Goal: Task Accomplishment & Management: Manage account settings

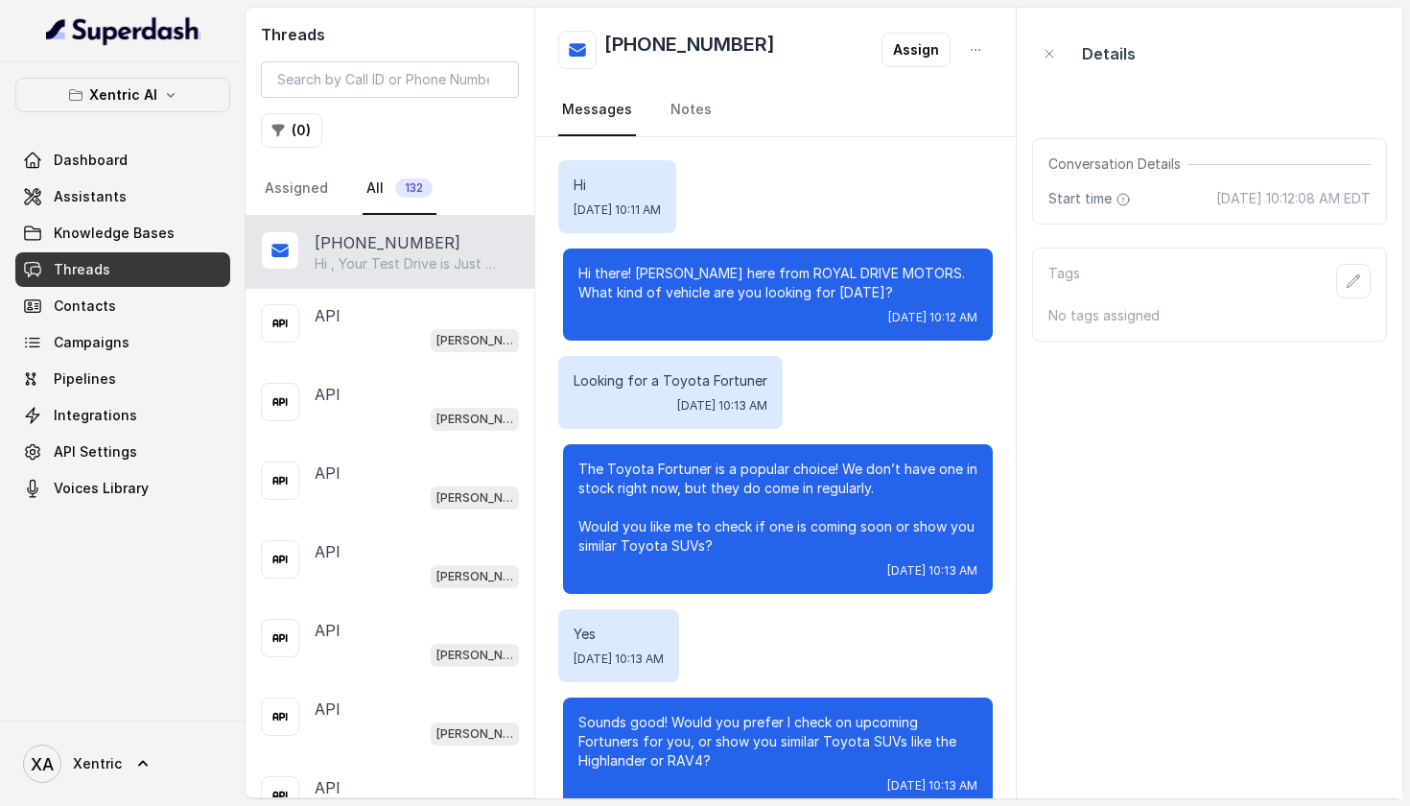
scroll to position [4083, 0]
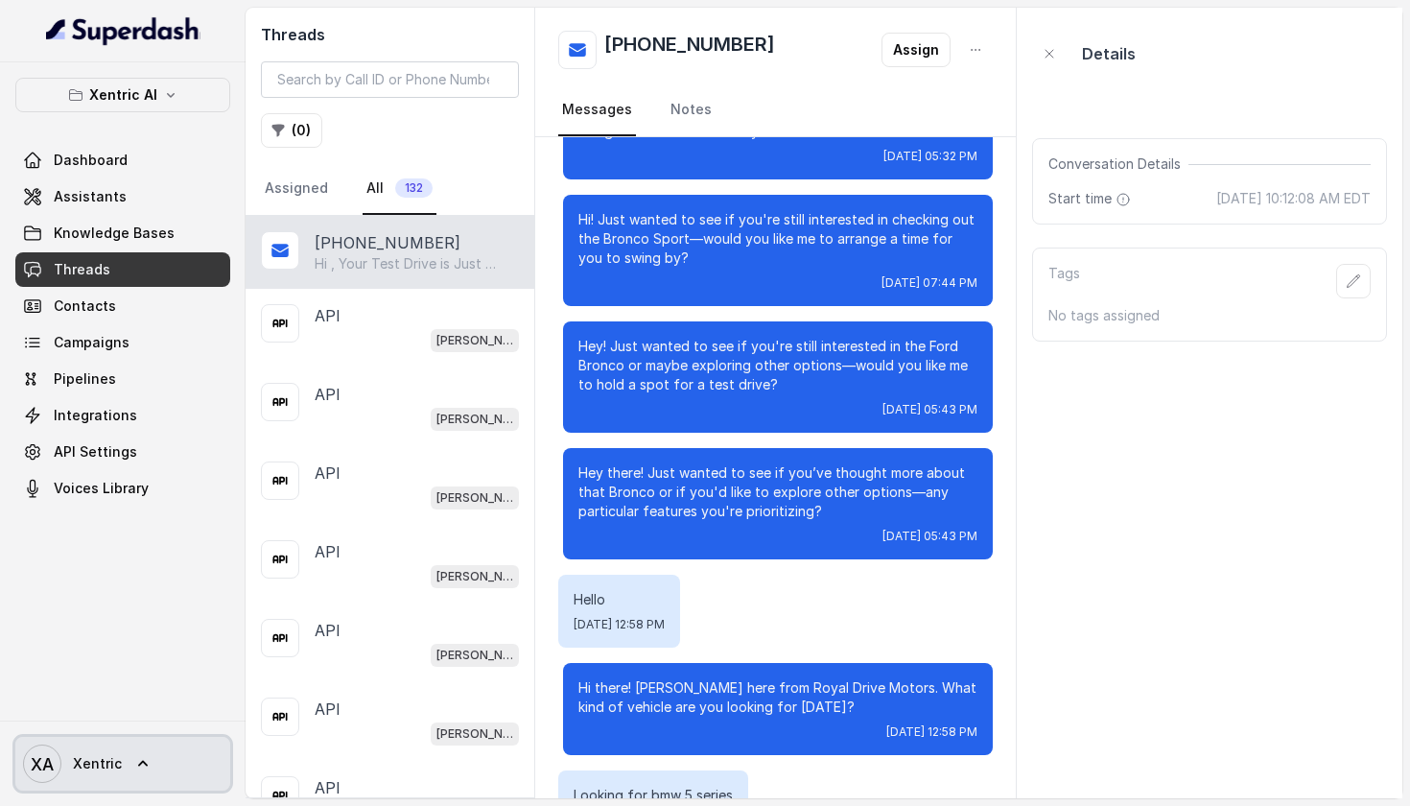
click at [120, 762] on link "XA Xentric" at bounding box center [122, 764] width 215 height 54
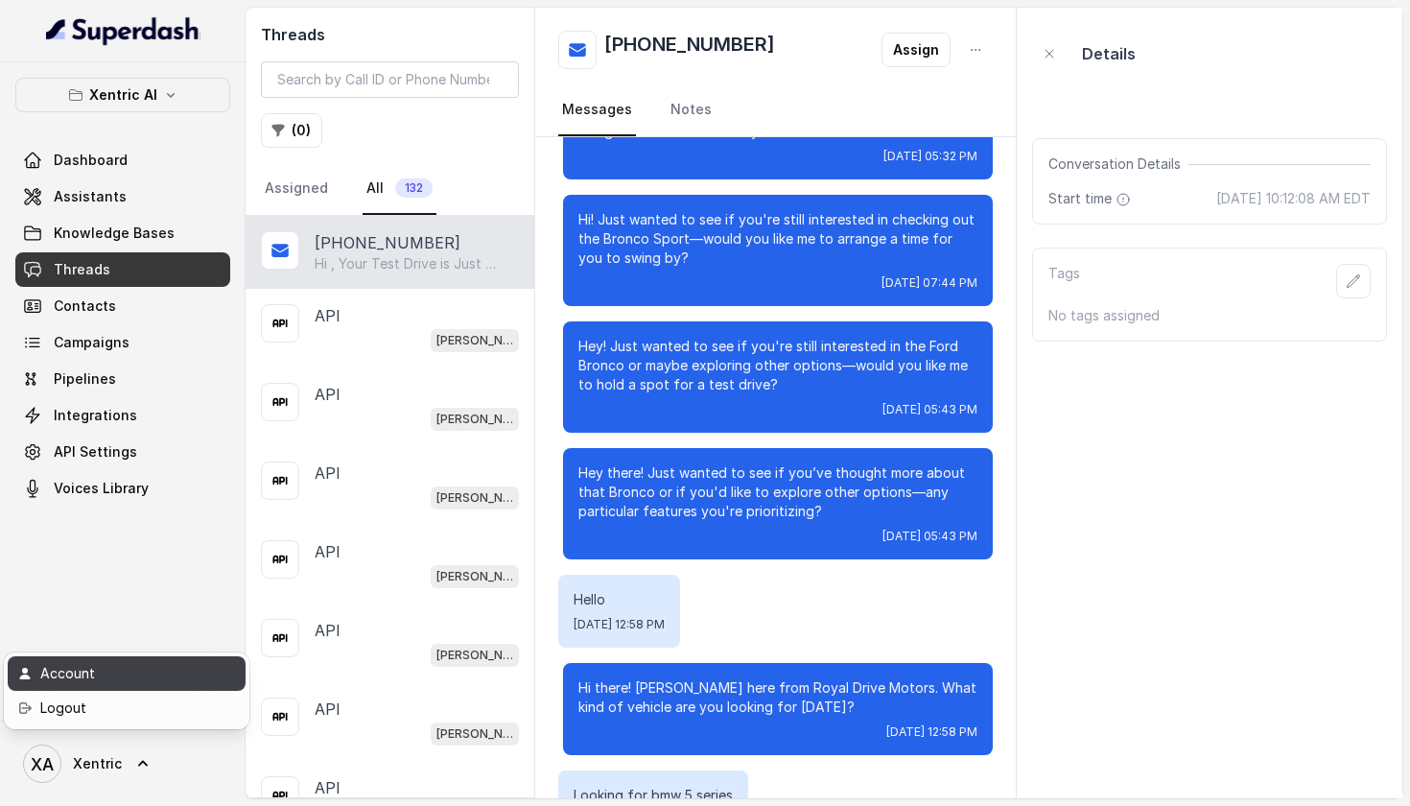
click at [81, 669] on div "Account" at bounding box center [121, 673] width 163 height 23
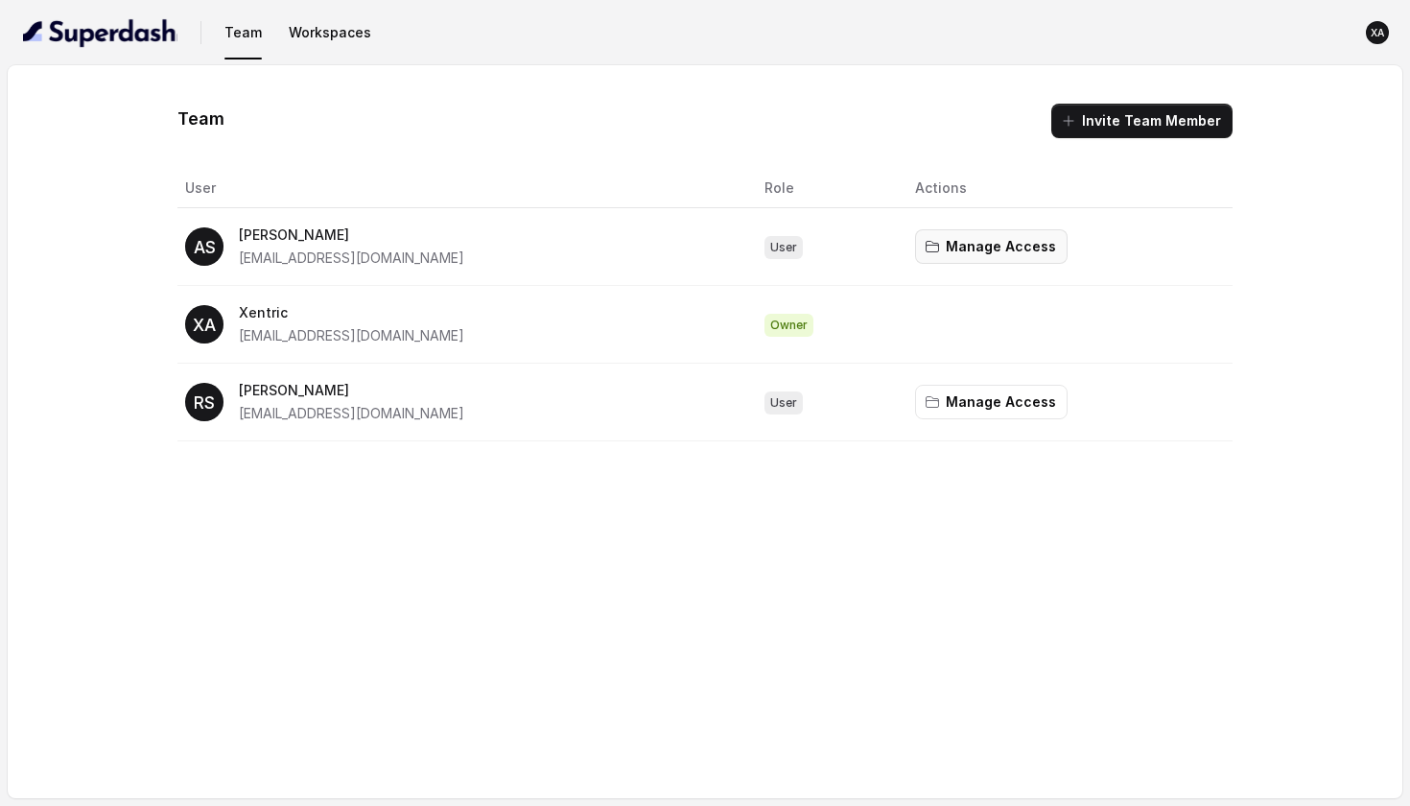
click at [1018, 254] on button "Manage Access" at bounding box center [991, 246] width 153 height 35
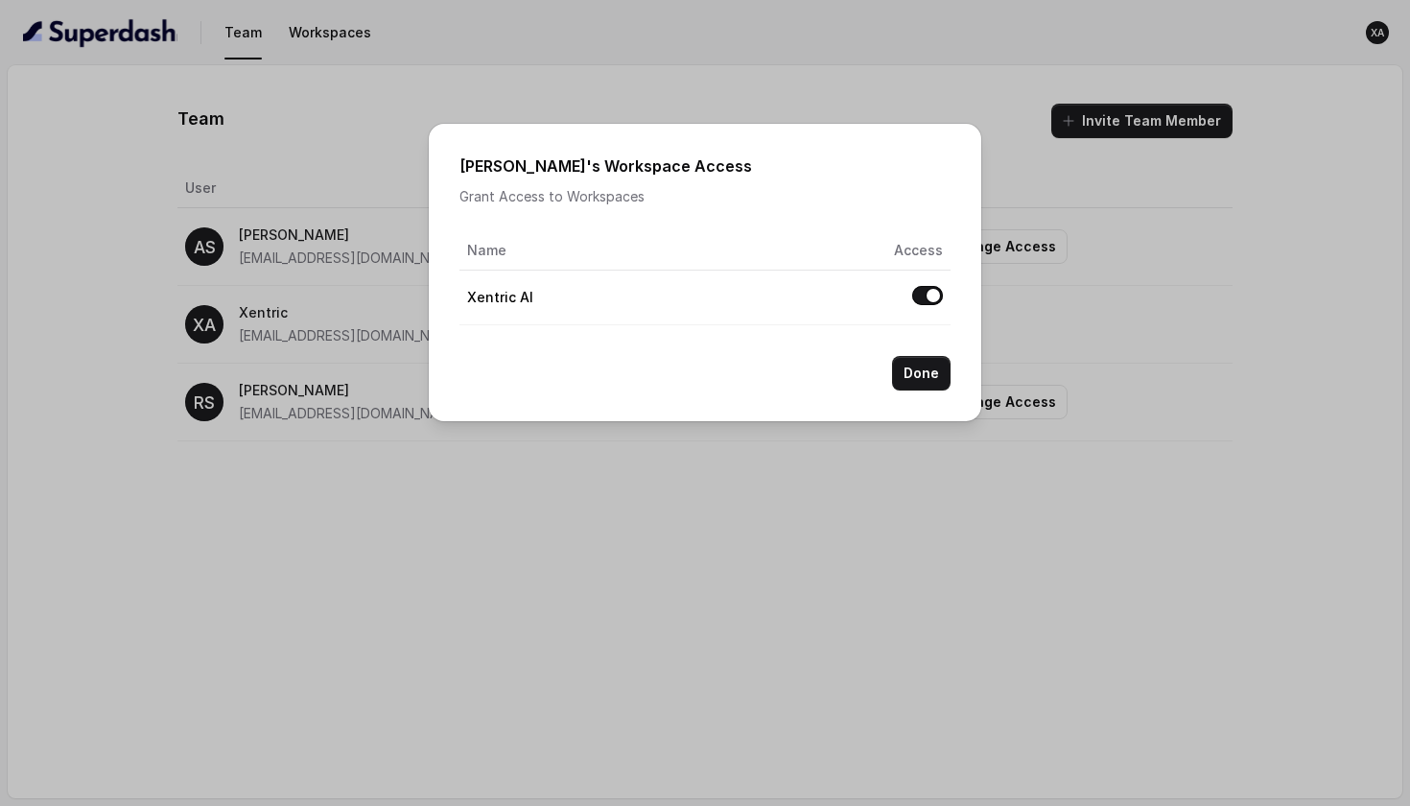
click at [922, 293] on button "Allow access to Xentric AI" at bounding box center [927, 295] width 31 height 19
click at [923, 372] on button "Done" at bounding box center [921, 373] width 59 height 35
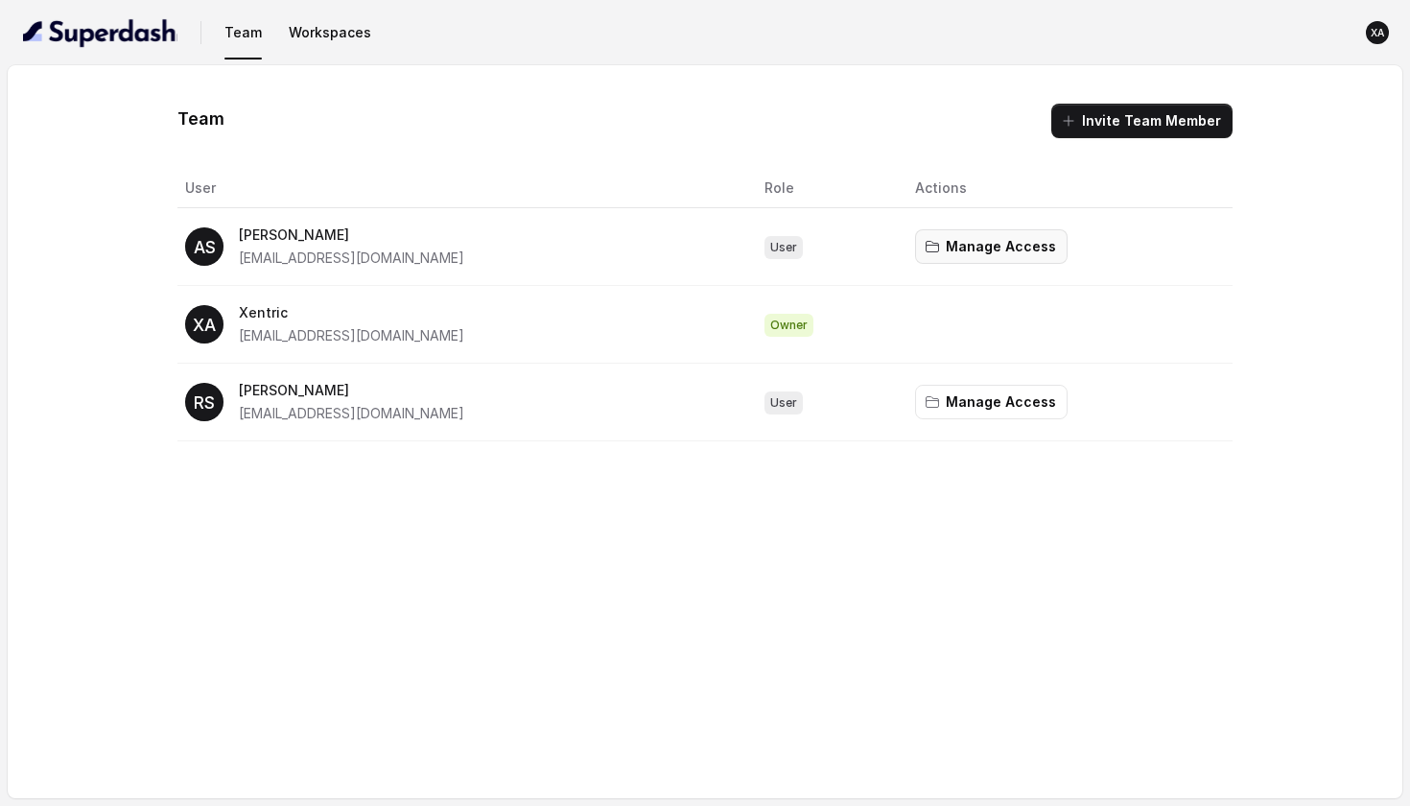
click at [979, 247] on button "Manage Access" at bounding box center [991, 246] width 153 height 35
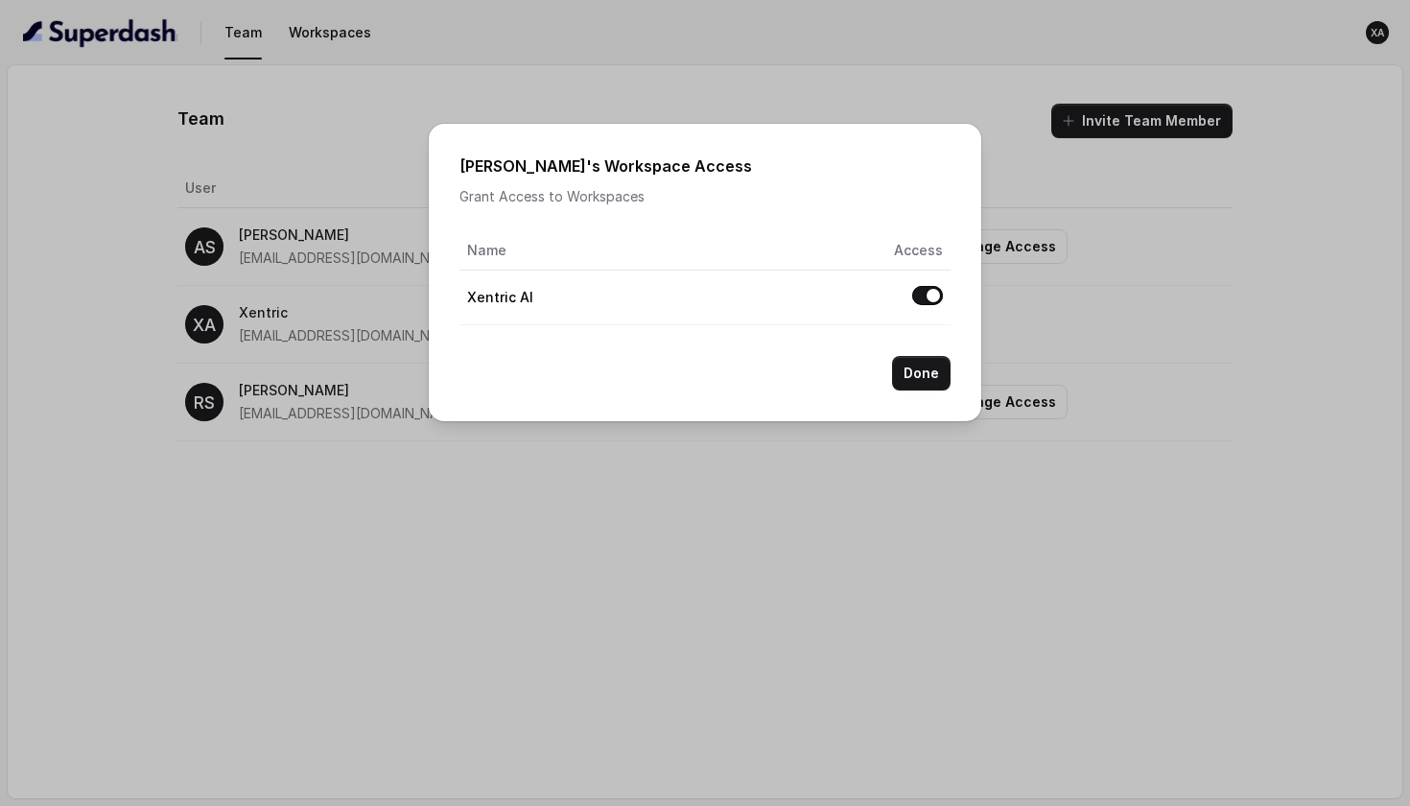
click at [924, 297] on button "Allow access to Xentric AI" at bounding box center [927, 295] width 31 height 19
click at [929, 382] on button "Done" at bounding box center [921, 373] width 59 height 35
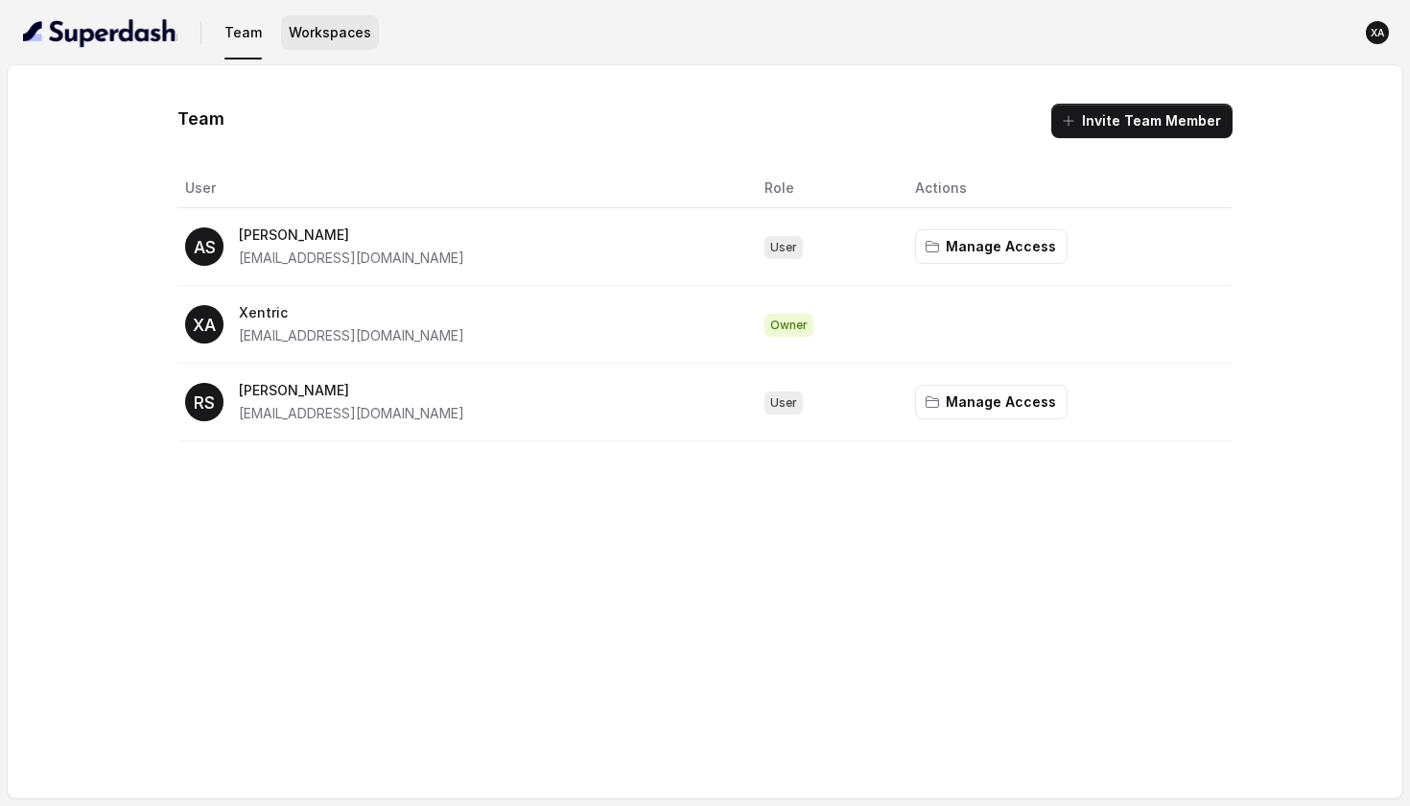
click at [324, 25] on button "Workspaces" at bounding box center [330, 32] width 98 height 35
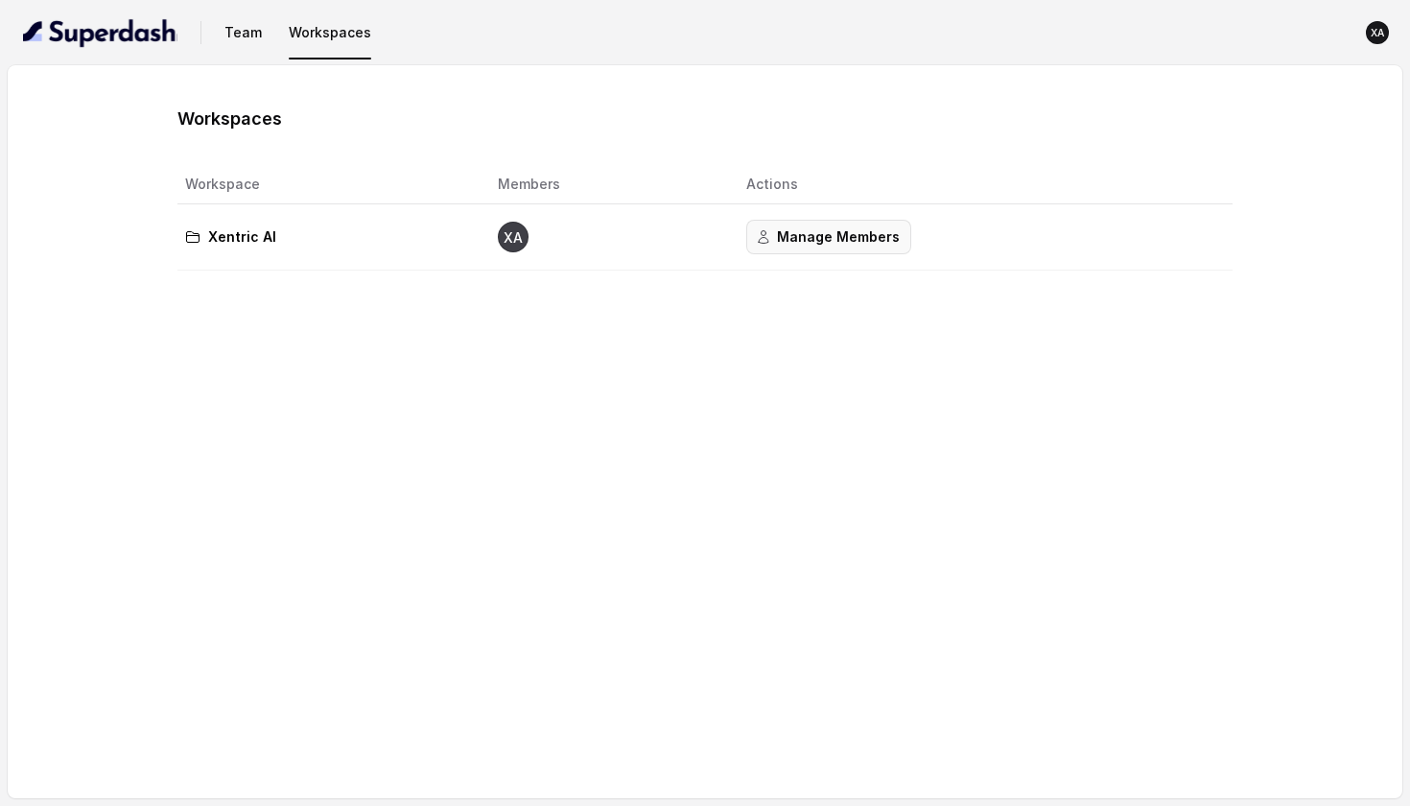
click at [790, 246] on button "Manage Members" at bounding box center [828, 237] width 165 height 35
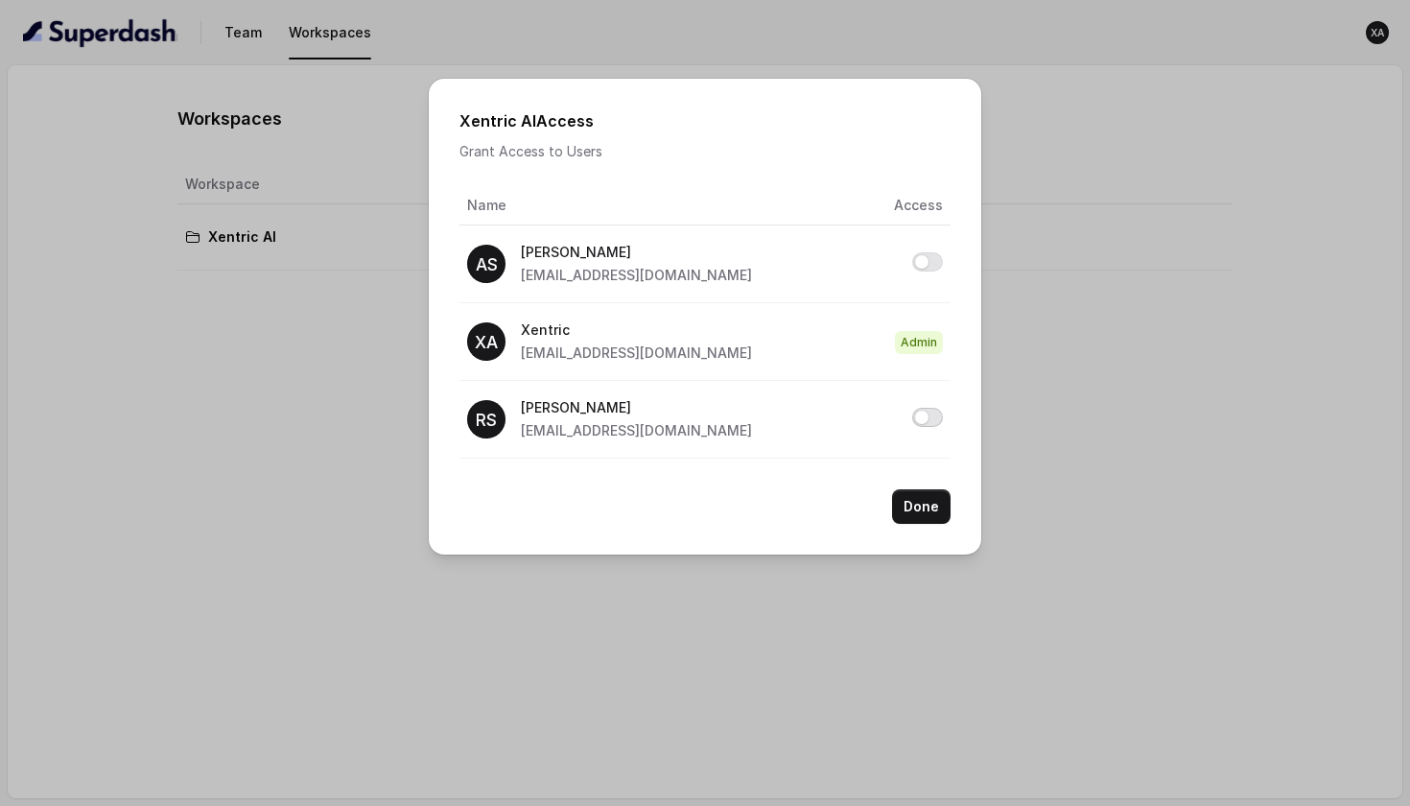
click at [929, 412] on button "Allow access to Xentric AI" at bounding box center [927, 417] width 31 height 19
click at [928, 506] on button "Done" at bounding box center [921, 506] width 59 height 35
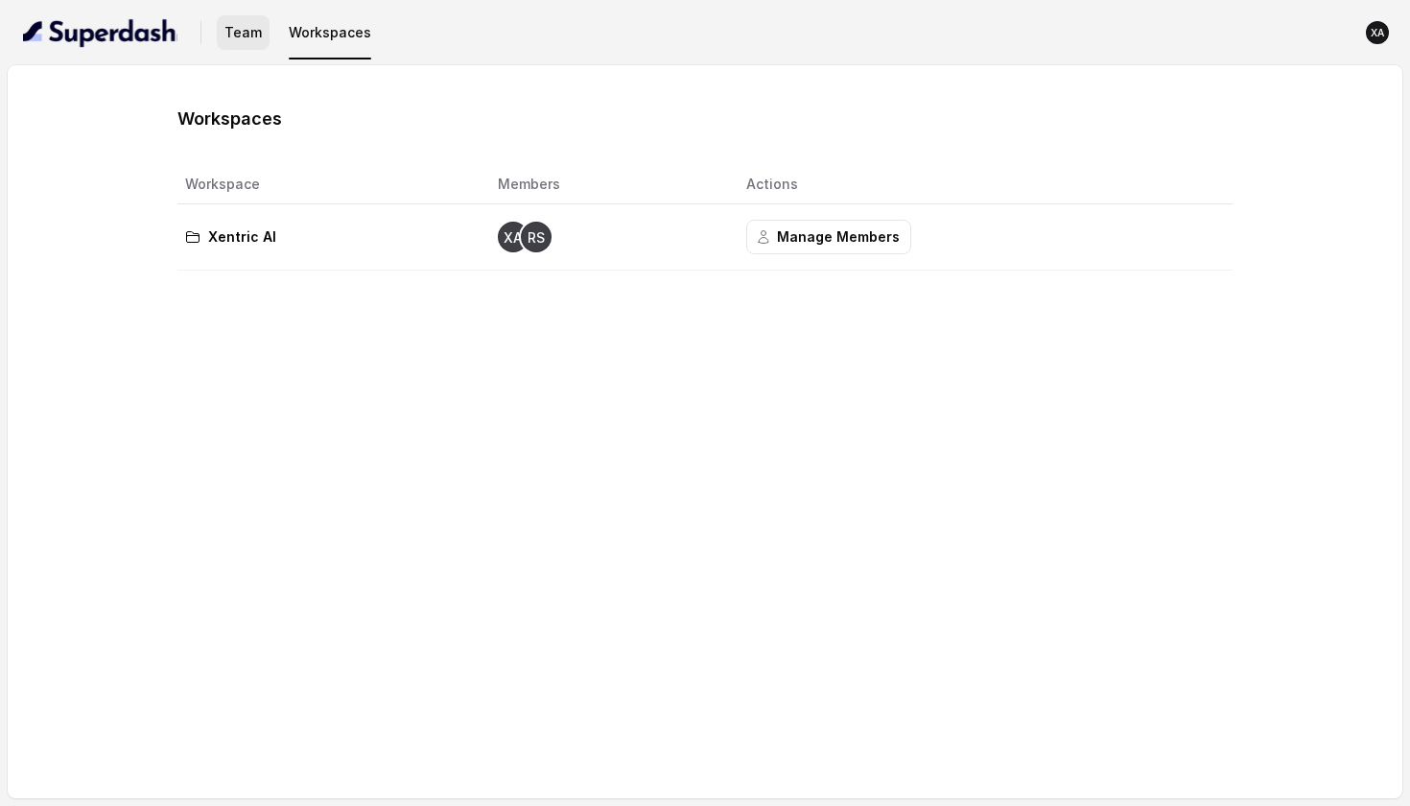
click at [247, 40] on button "Team" at bounding box center [243, 32] width 53 height 35
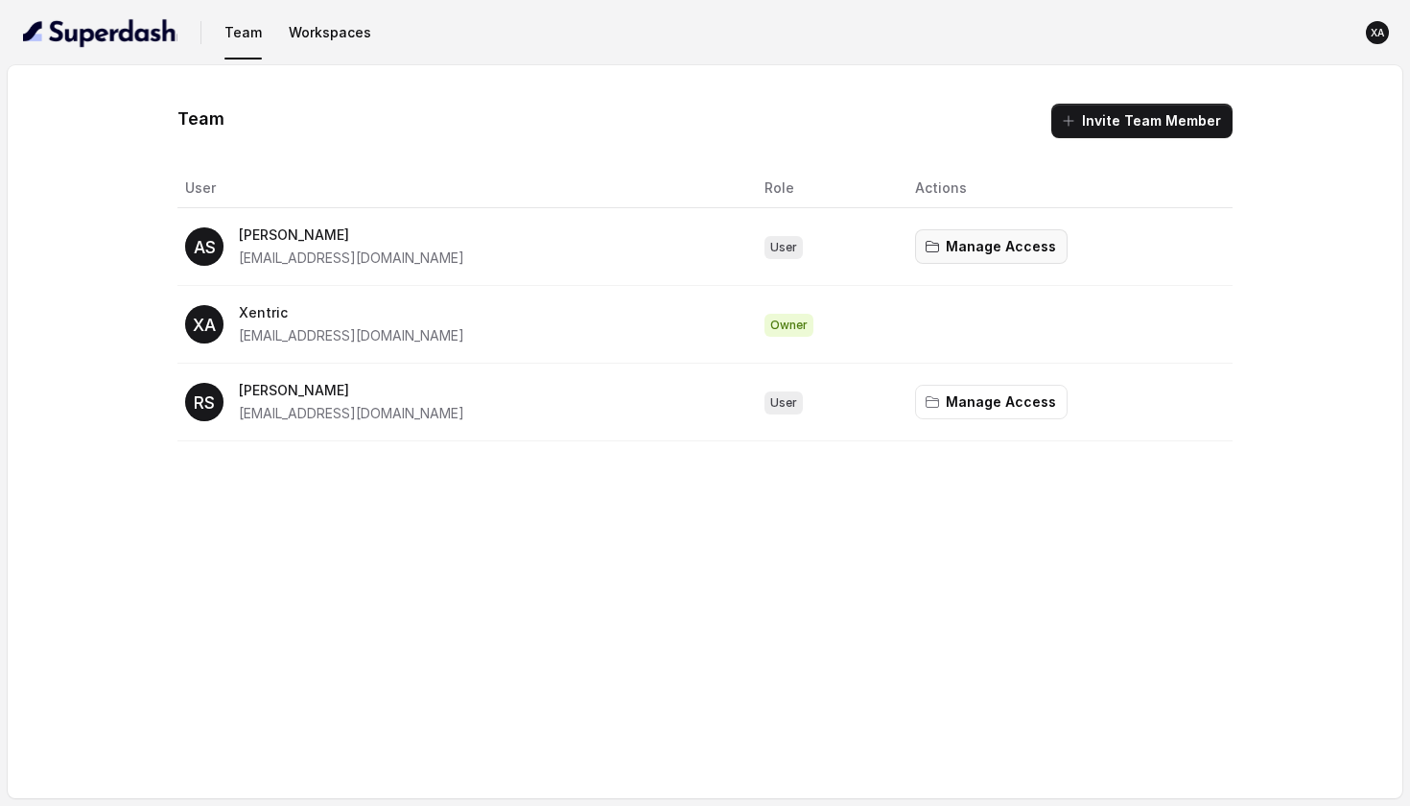
click at [992, 260] on button "Manage Access" at bounding box center [991, 246] width 153 height 35
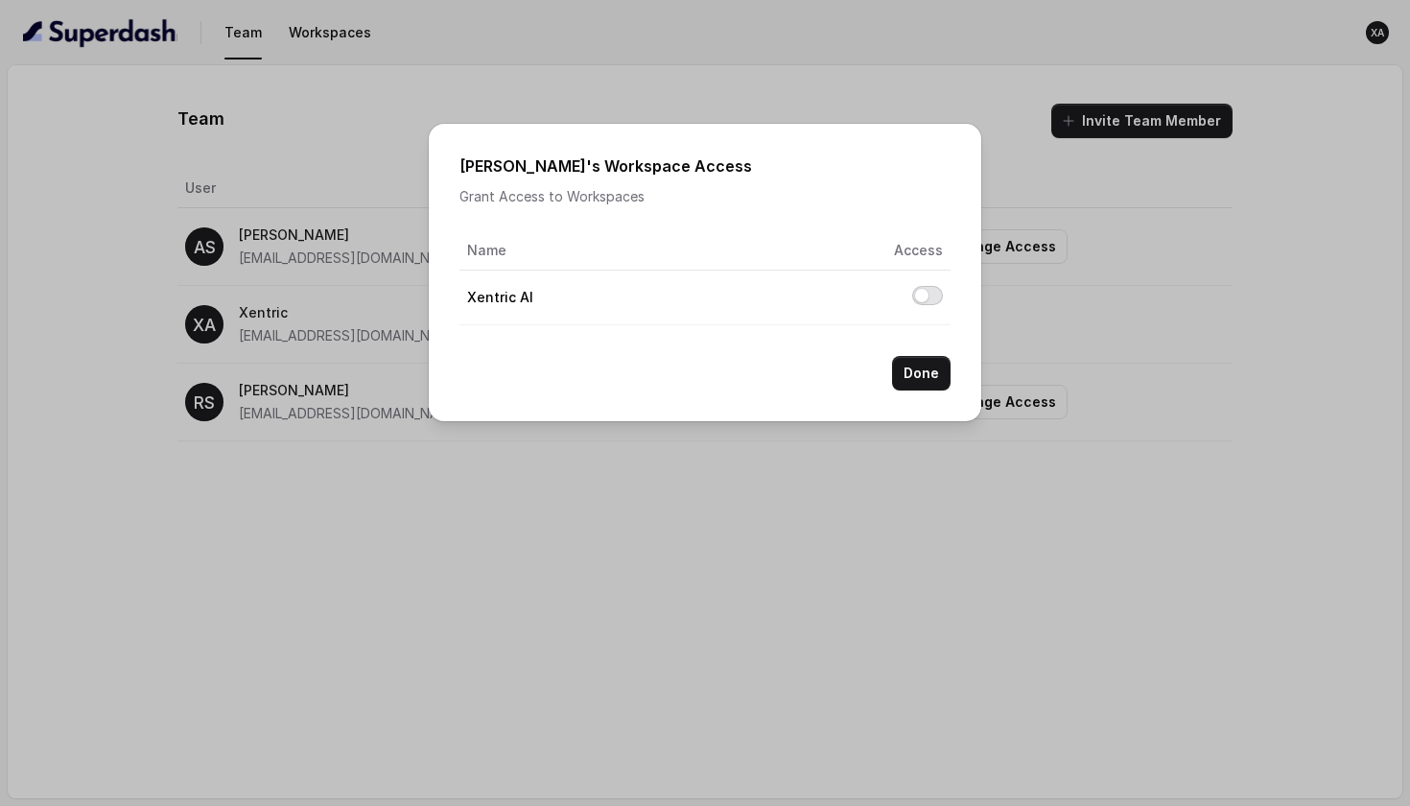
click at [935, 295] on button "Allow access to Xentric AI" at bounding box center [927, 295] width 31 height 19
click at [922, 294] on button "Allow access to Xentric AI" at bounding box center [927, 295] width 31 height 19
click at [916, 368] on button "Done" at bounding box center [921, 373] width 59 height 35
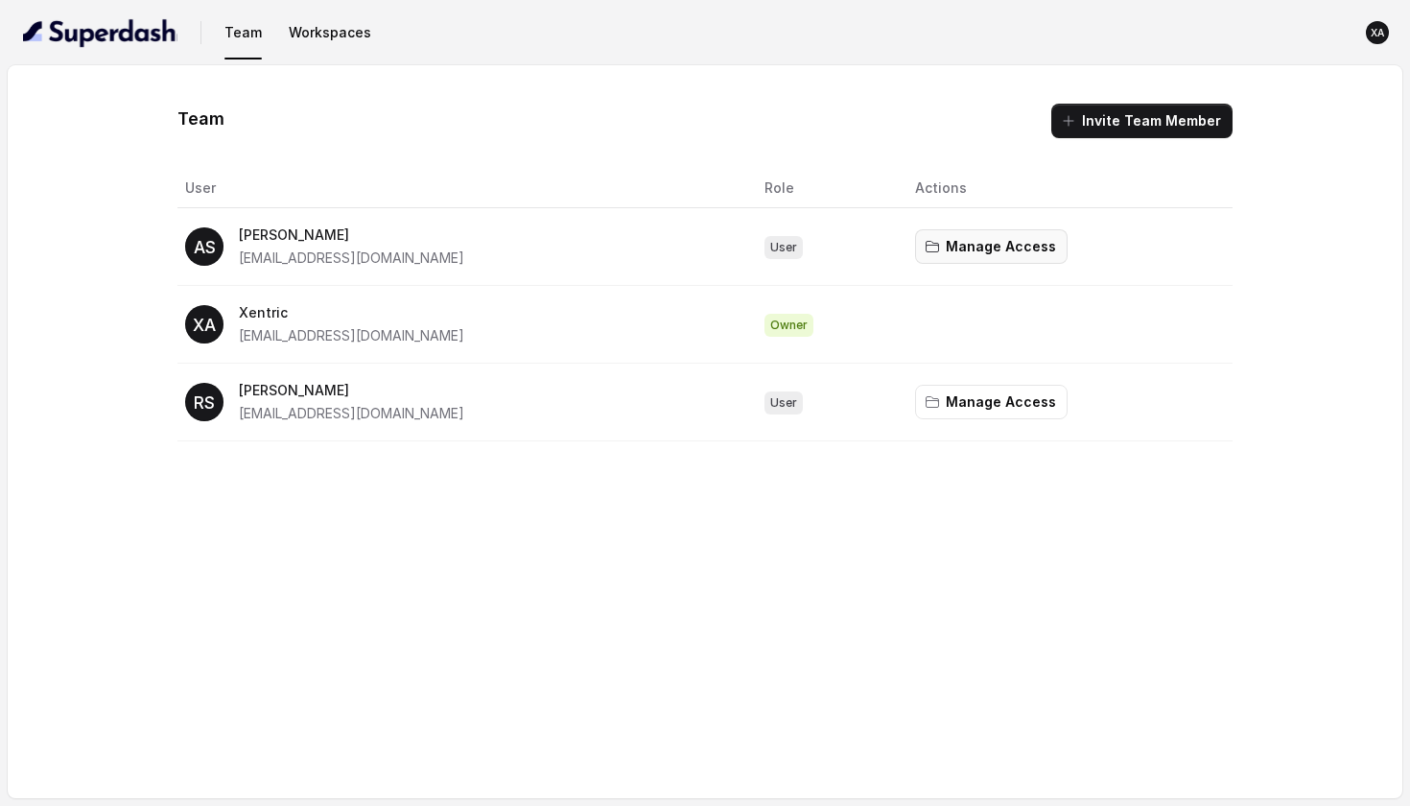
click at [982, 247] on button "Manage Access" at bounding box center [991, 246] width 153 height 35
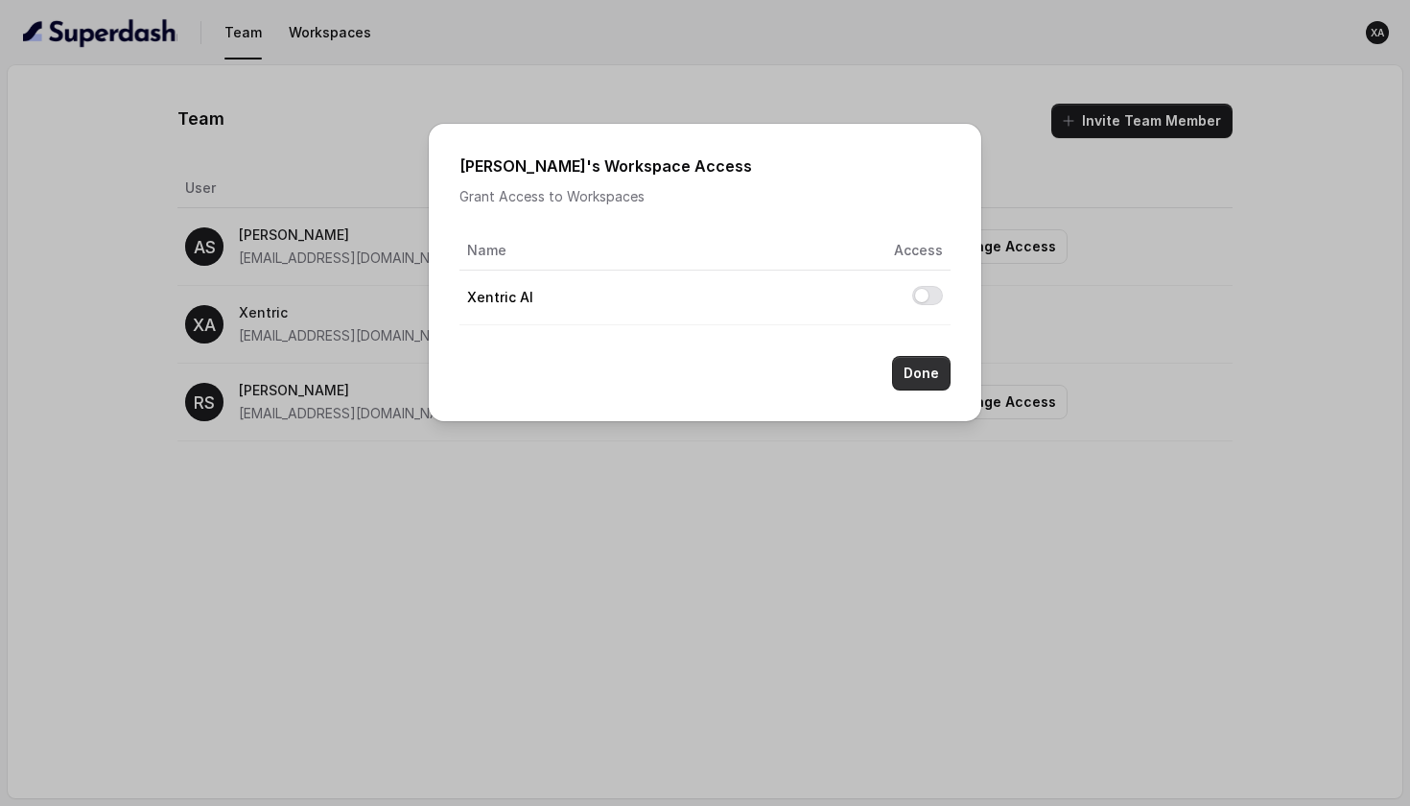
click at [913, 375] on button "Done" at bounding box center [921, 373] width 59 height 35
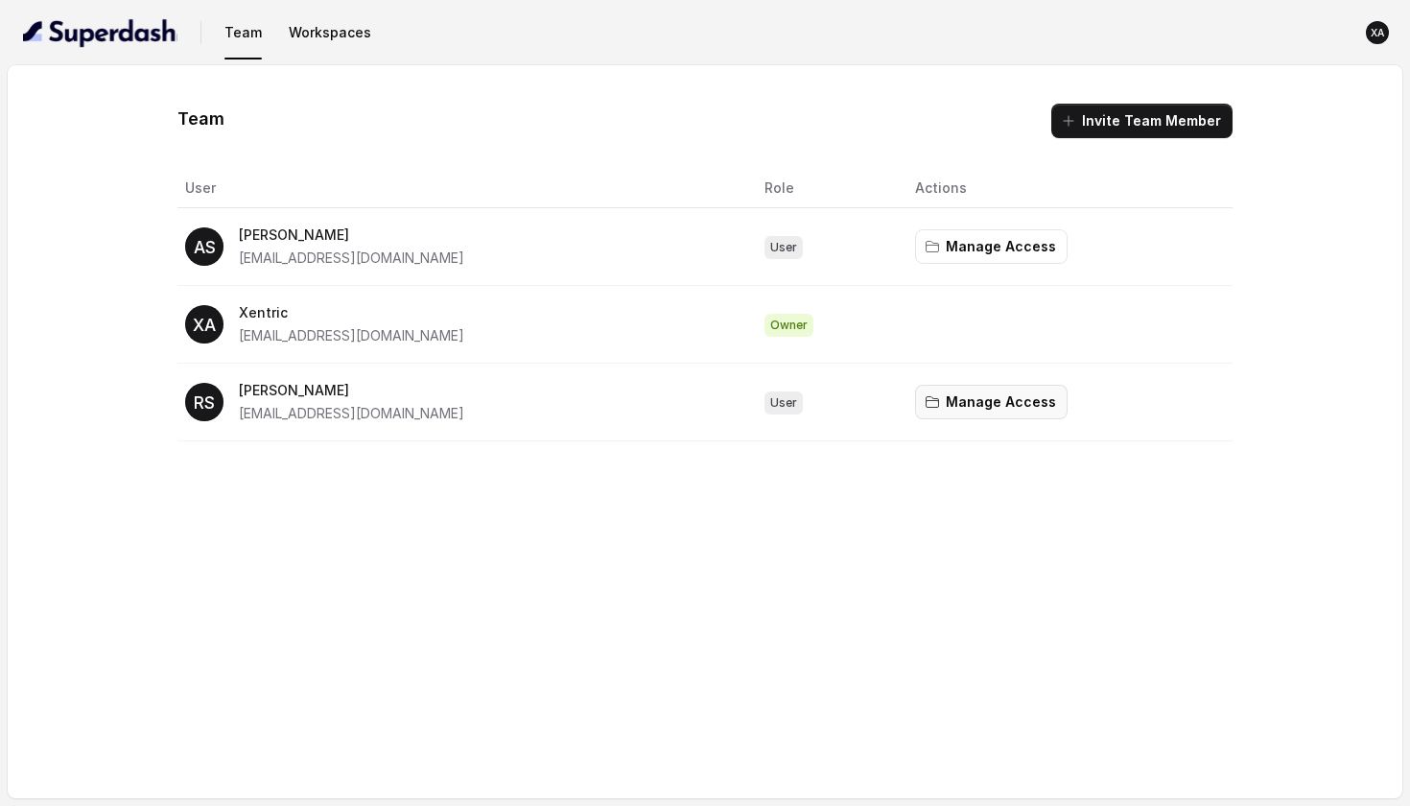
click at [987, 400] on button "Manage Access" at bounding box center [991, 402] width 153 height 35
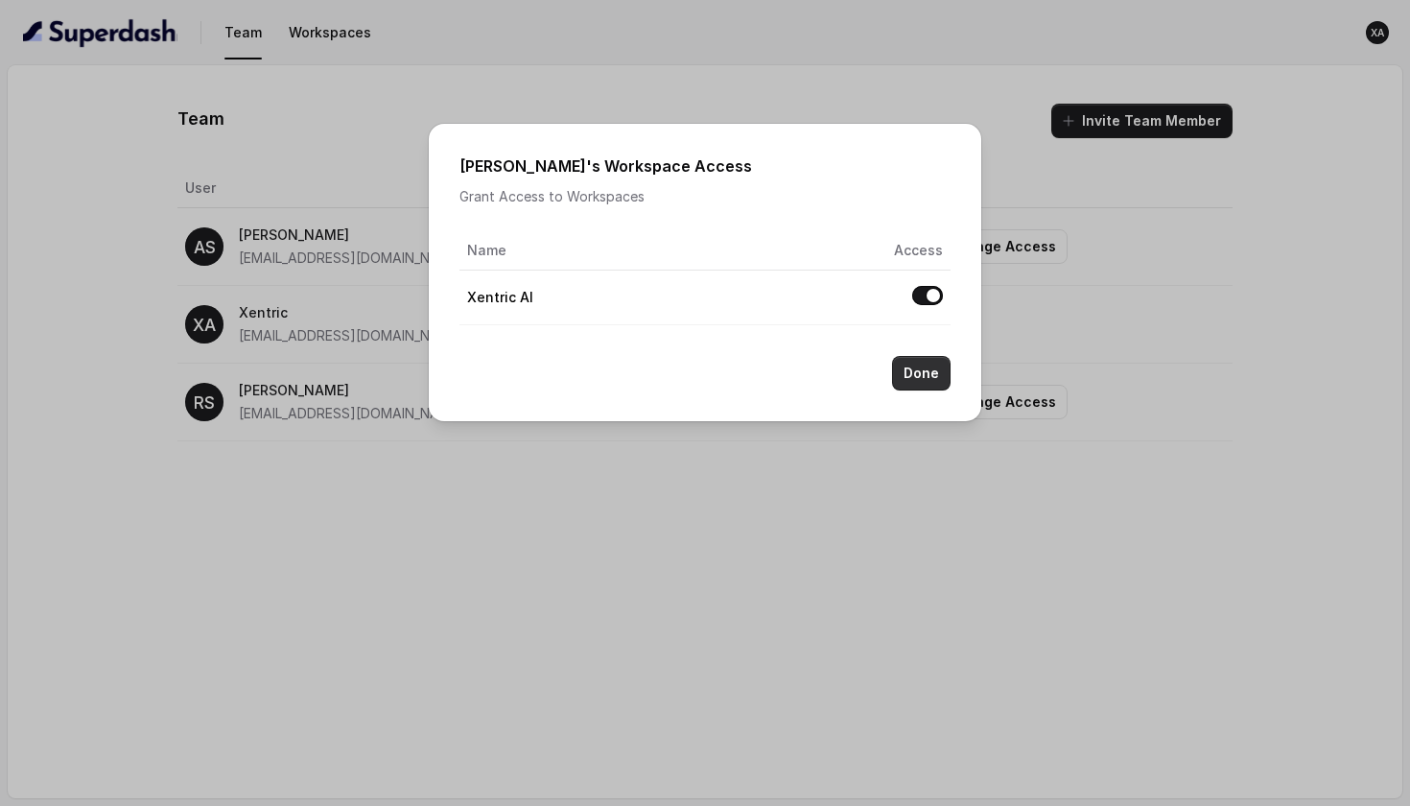
click at [922, 377] on button "Done" at bounding box center [921, 373] width 59 height 35
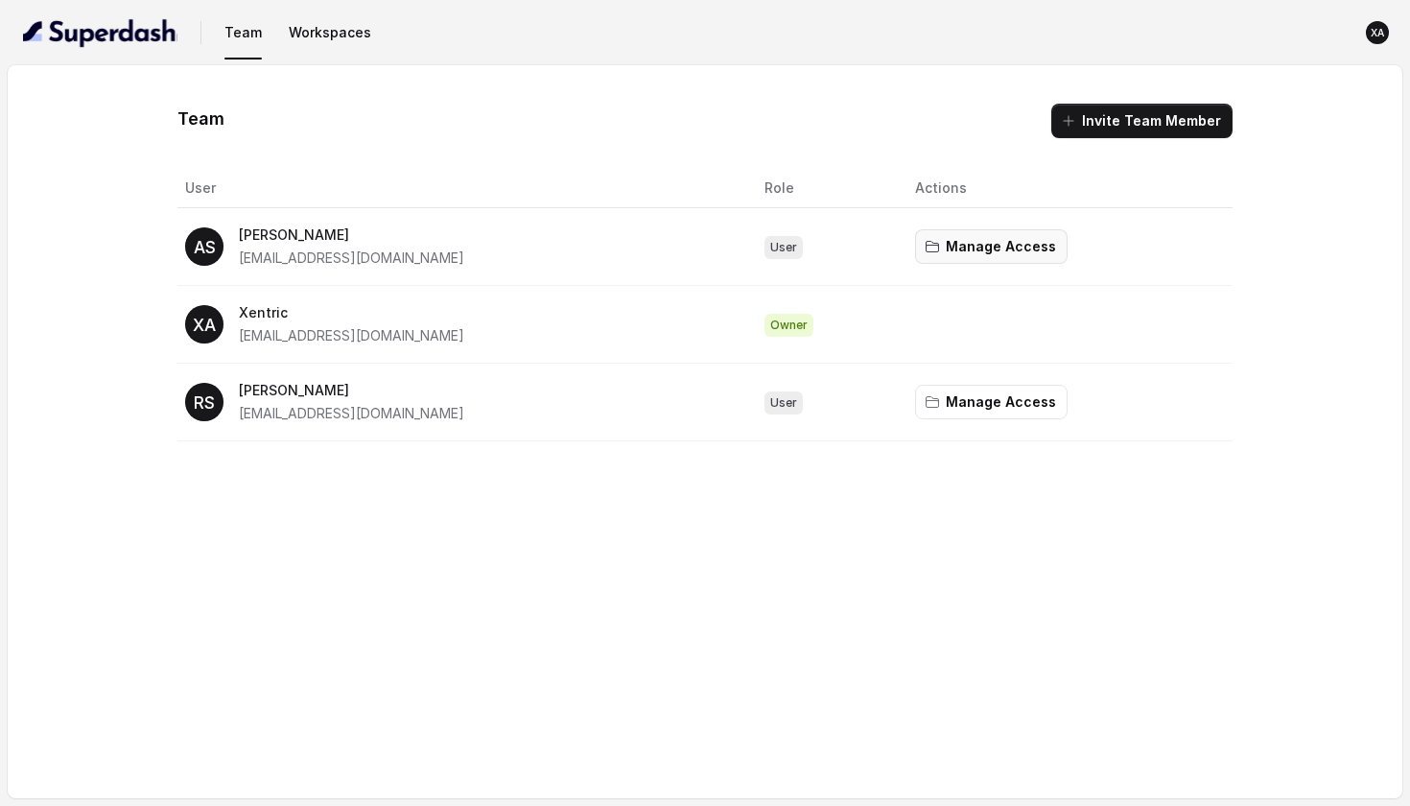
click at [972, 248] on button "Manage Access" at bounding box center [991, 246] width 153 height 35
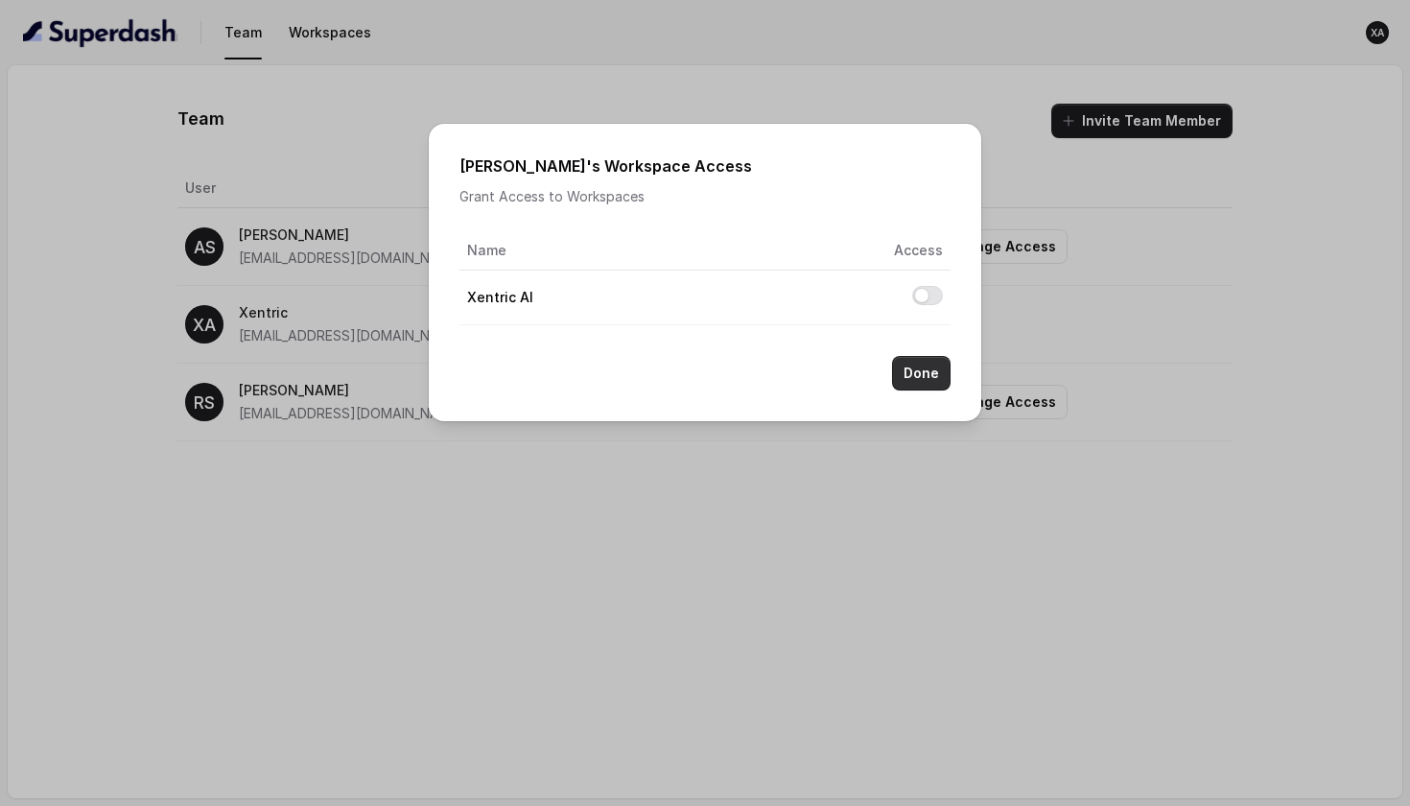
click at [929, 373] on button "Done" at bounding box center [921, 373] width 59 height 35
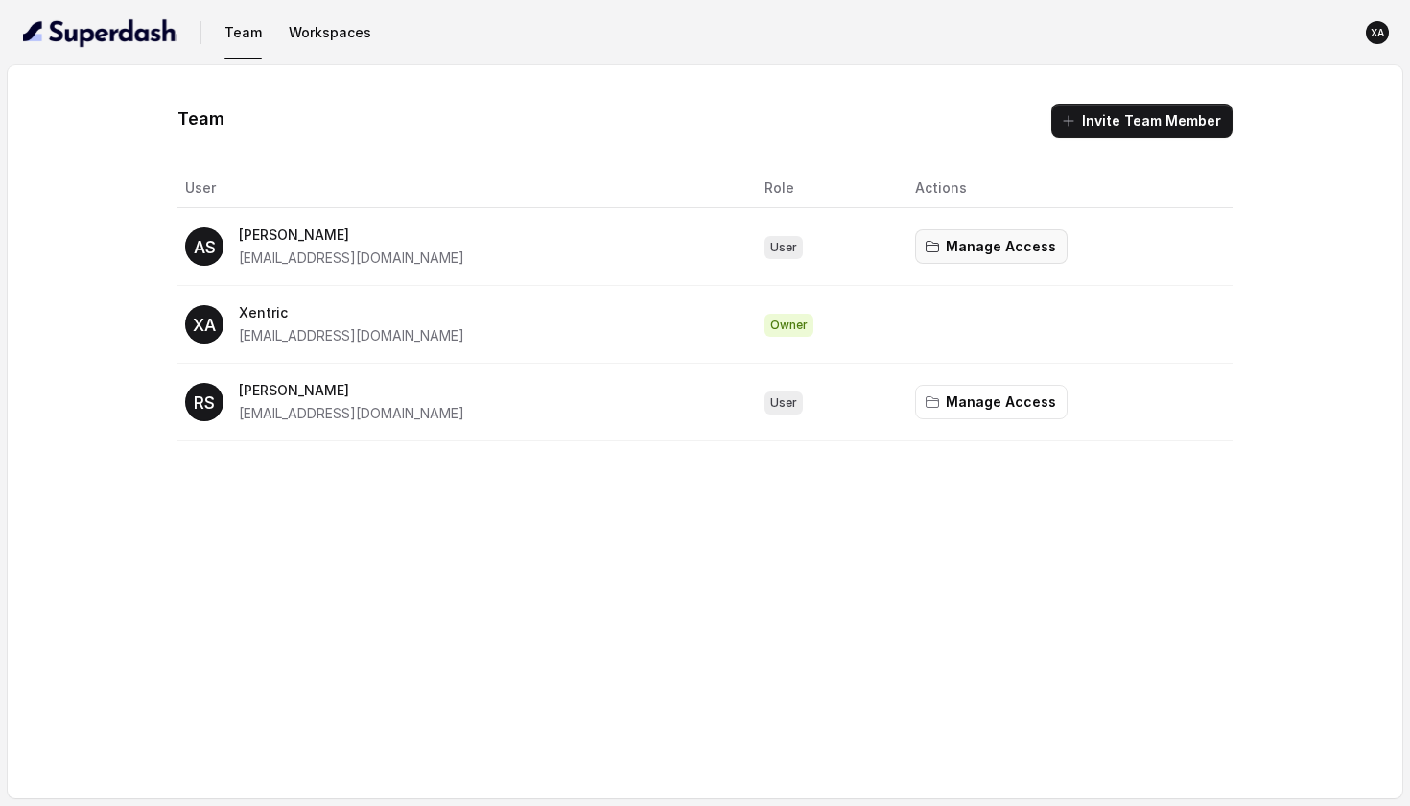
click at [976, 247] on button "Manage Access" at bounding box center [991, 246] width 153 height 35
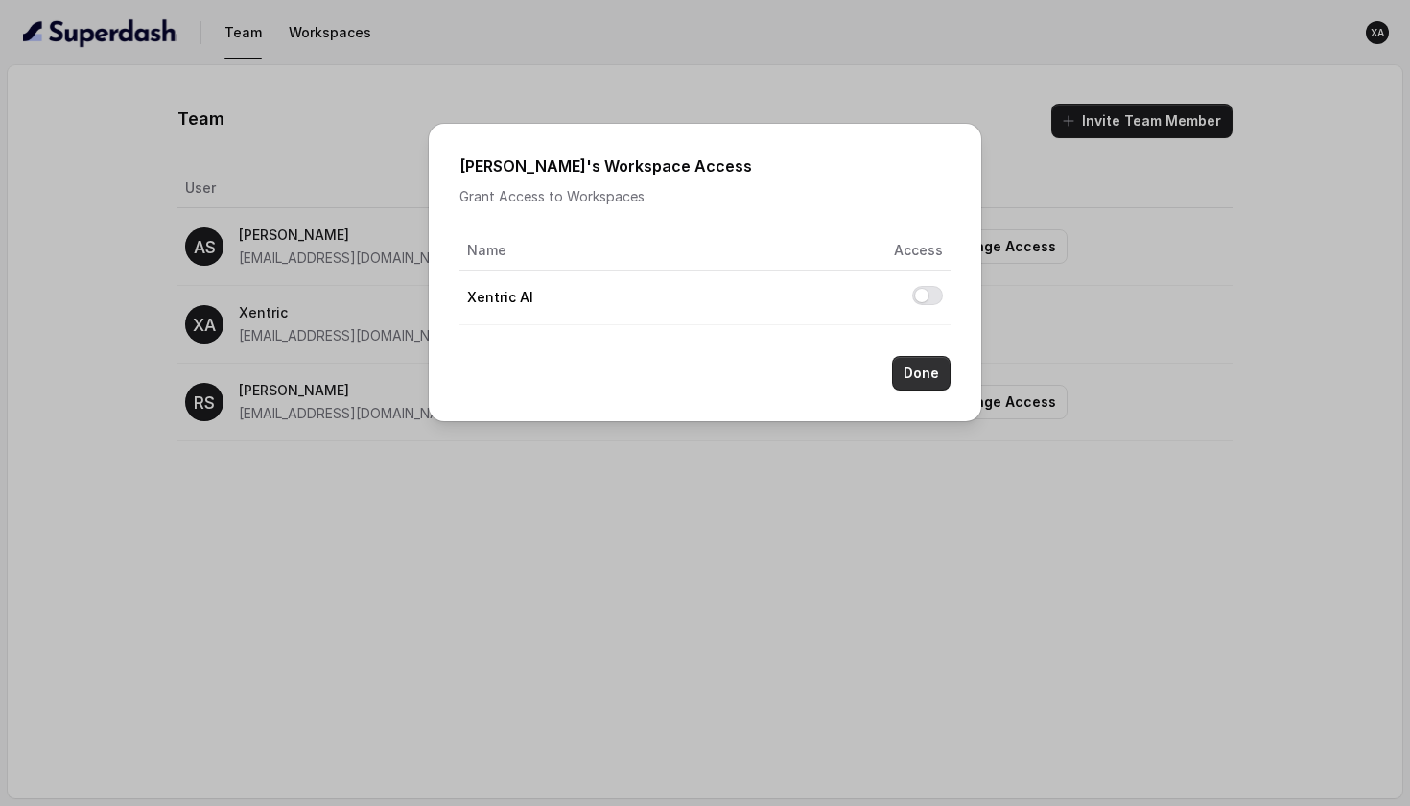
click at [905, 368] on button "Done" at bounding box center [921, 373] width 59 height 35
